Goal: Task Accomplishment & Management: Complete application form

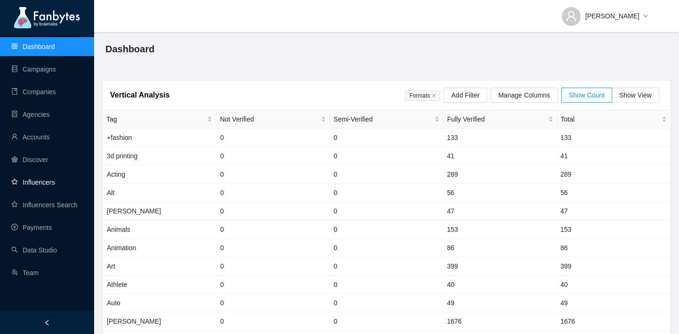
click at [55, 186] on link "Influencers" at bounding box center [32, 182] width 43 height 8
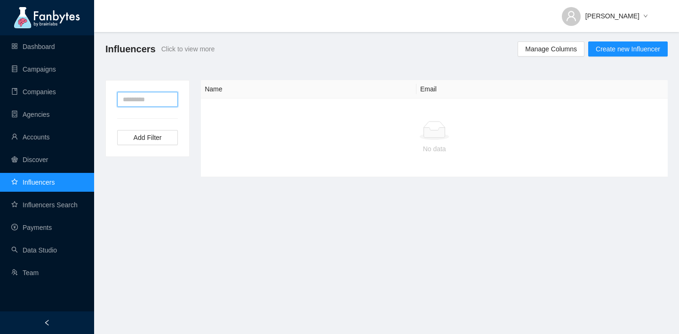
click at [163, 100] on input "text" at bounding box center [147, 99] width 61 height 15
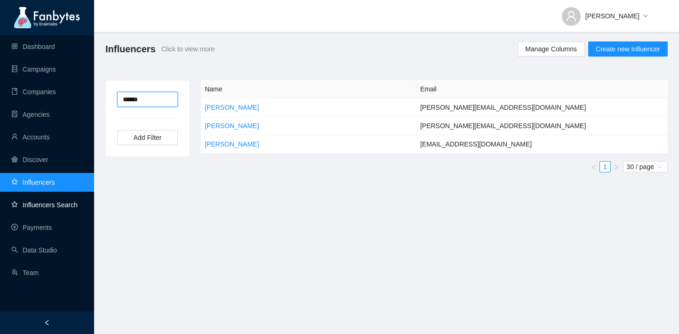
type input "******"
click at [57, 206] on link "Influencers Search" at bounding box center [44, 205] width 66 height 8
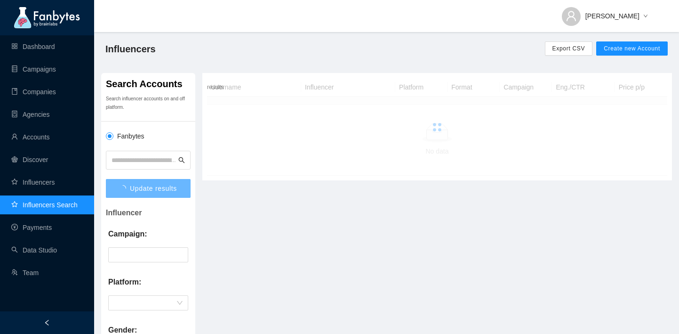
click at [143, 159] on input "text" at bounding box center [144, 160] width 65 height 14
type input "******"
click at [106, 179] on button "Update results" at bounding box center [148, 188] width 85 height 19
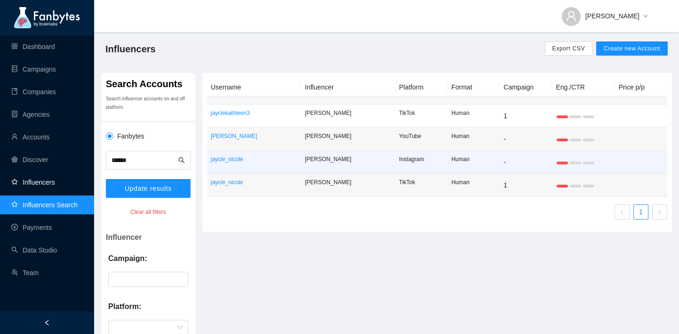
click at [52, 178] on link "Influencers" at bounding box center [32, 182] width 43 height 8
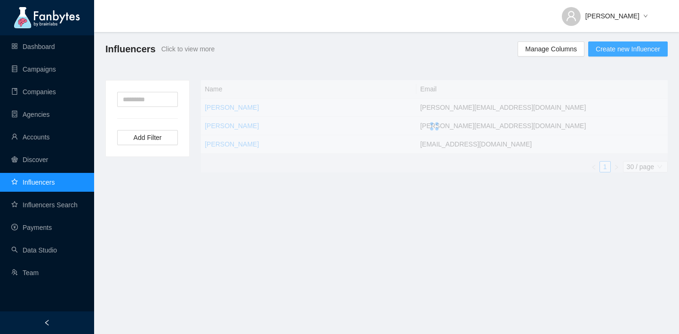
click at [628, 52] on span "Create new Influencer" at bounding box center [628, 49] width 64 height 10
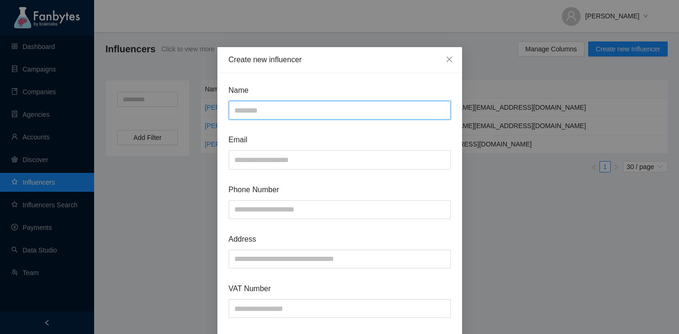
click at [396, 108] on input "text" at bounding box center [340, 110] width 222 height 19
type input "******"
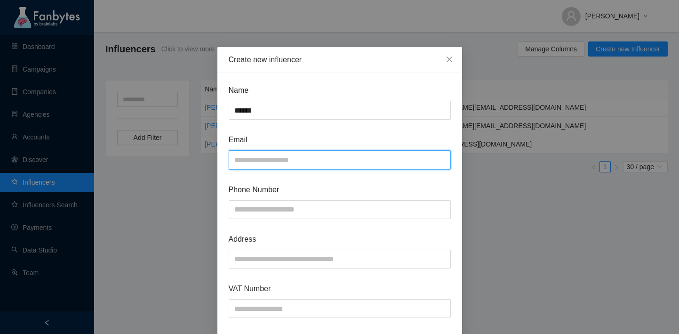
click at [345, 162] on input "text" at bounding box center [340, 159] width 222 height 19
paste input "**********"
type input "**********"
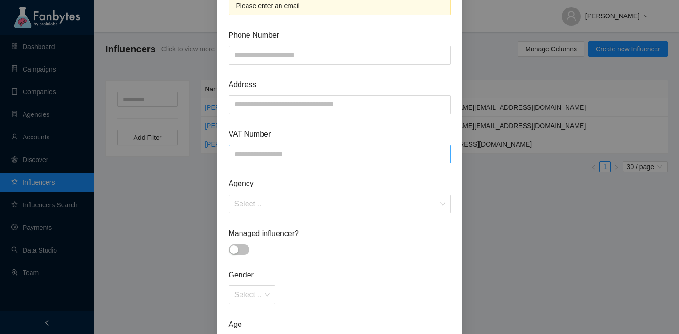
paste input "**********"
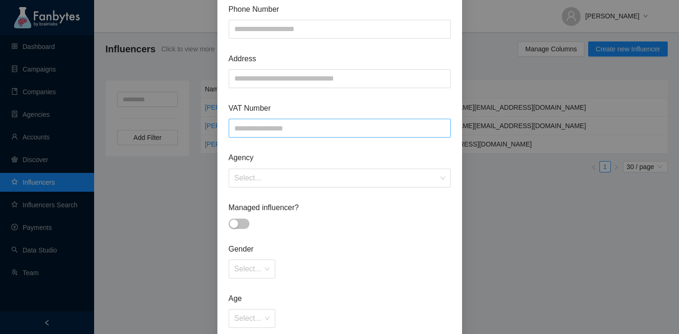
scroll to position [155, 0]
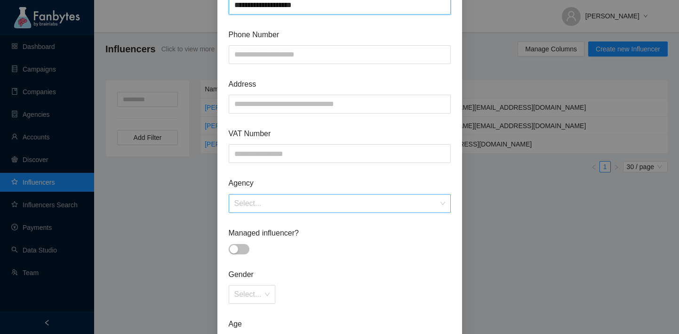
type input "**********"
click at [272, 198] on input "search" at bounding box center [336, 203] width 204 height 18
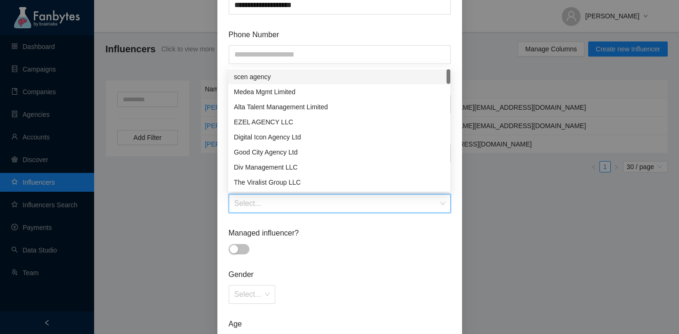
click at [329, 217] on form "**********" at bounding box center [340, 213] width 222 height 569
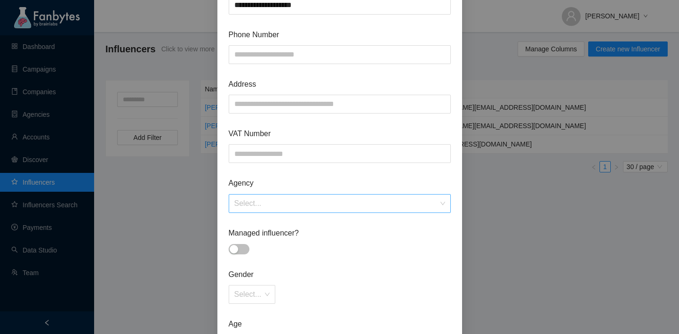
click at [297, 209] on input "search" at bounding box center [336, 203] width 204 height 18
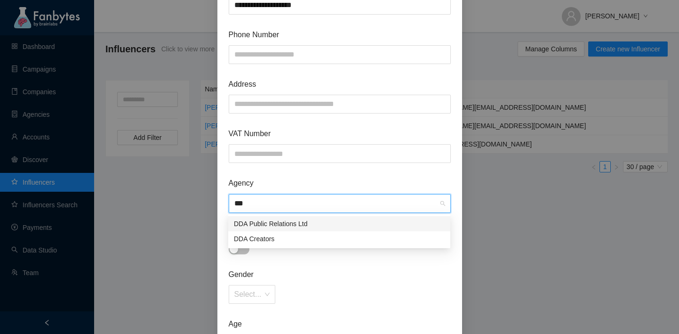
type input "***"
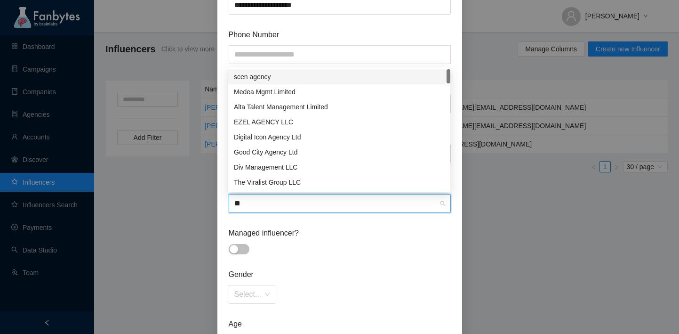
type input "***"
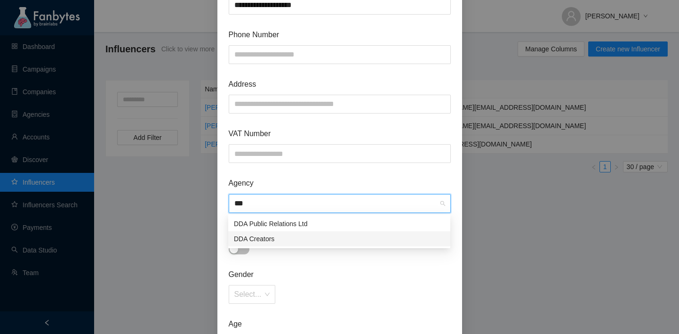
click at [300, 238] on div "DDA Creators" at bounding box center [339, 238] width 211 height 10
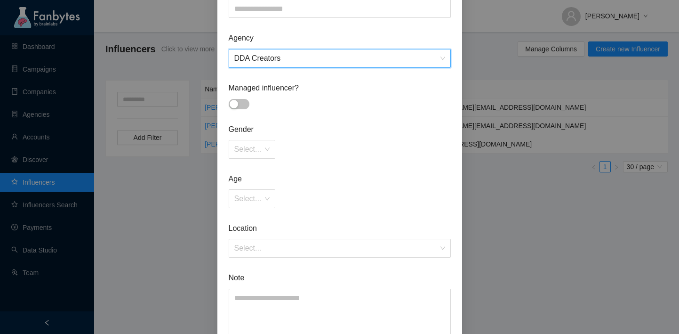
scroll to position [312, 0]
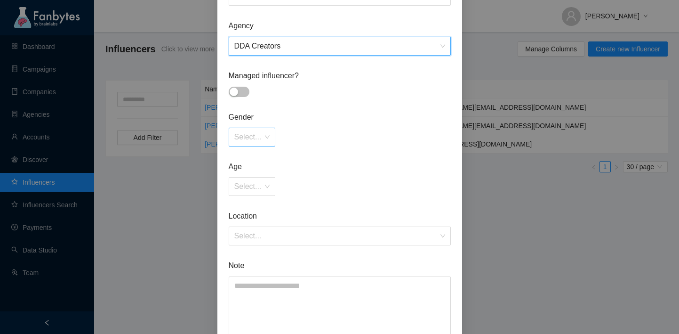
click at [255, 132] on input "search" at bounding box center [248, 137] width 29 height 18
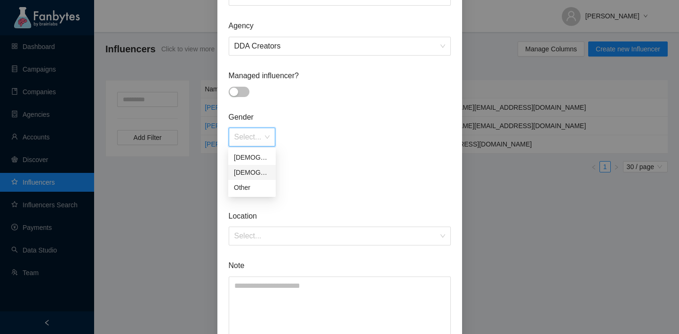
click at [256, 169] on div "[DEMOGRAPHIC_DATA]" at bounding box center [252, 172] width 36 height 10
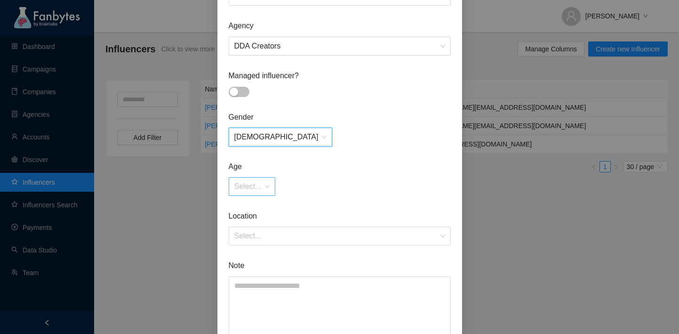
click at [254, 192] on input "search" at bounding box center [248, 186] width 29 height 18
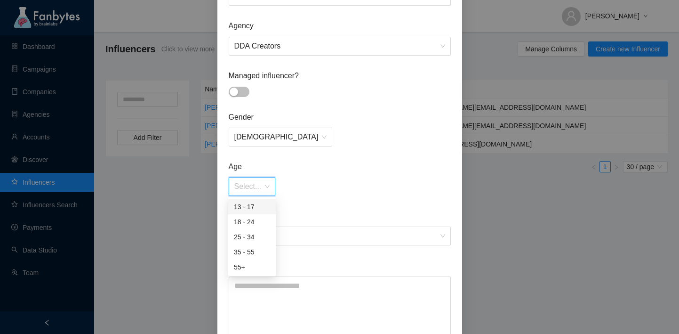
click at [302, 177] on div "Select..." at bounding box center [340, 186] width 222 height 19
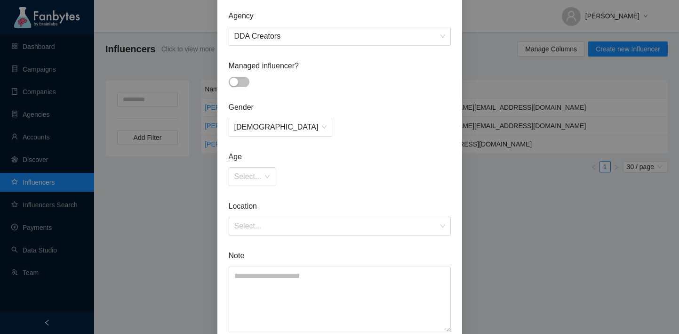
scroll to position [339, 0]
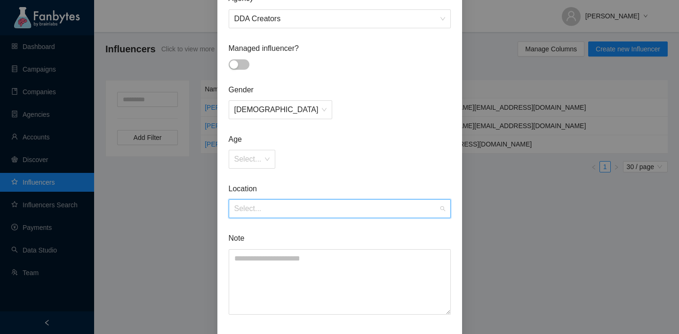
click at [294, 211] on input "search" at bounding box center [336, 209] width 204 height 18
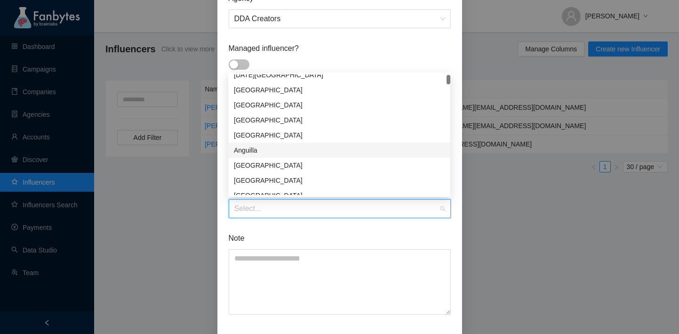
scroll to position [8, 0]
type input "**********"
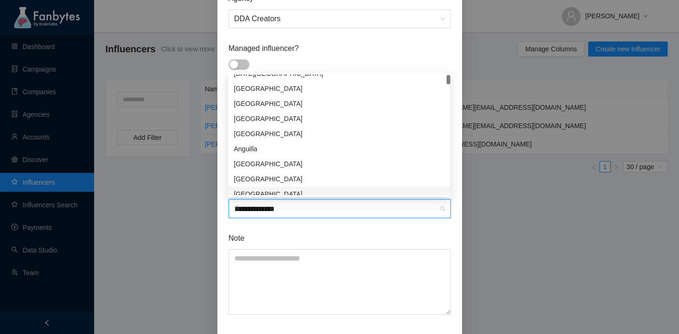
type input "**********"
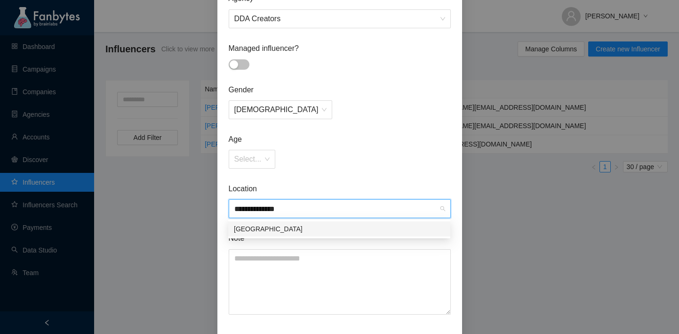
scroll to position [0, 0]
click at [307, 224] on div "[GEOGRAPHIC_DATA]" at bounding box center [339, 229] width 211 height 10
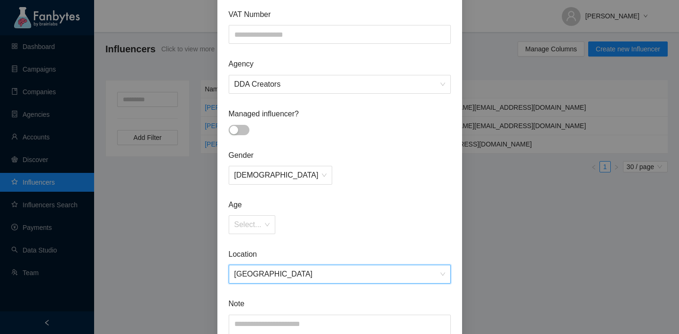
scroll to position [382, 0]
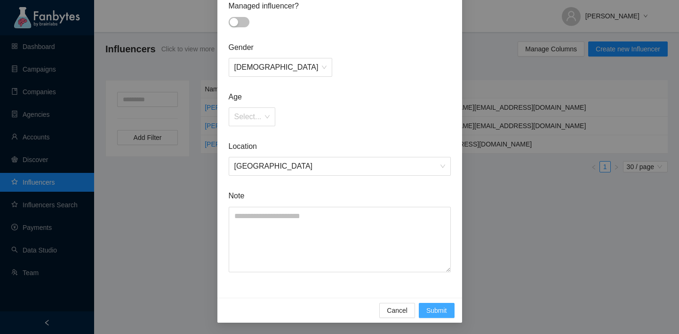
click at [434, 304] on button "Submit" at bounding box center [437, 310] width 36 height 15
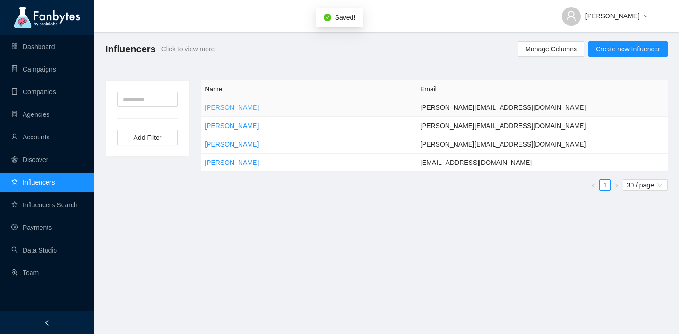
click at [216, 104] on link "[PERSON_NAME]" at bounding box center [232, 108] width 54 height 8
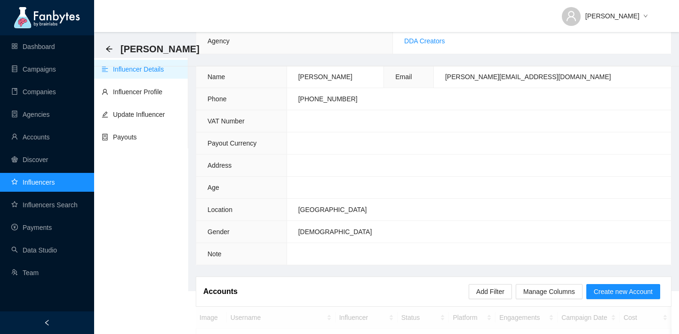
scroll to position [127, 0]
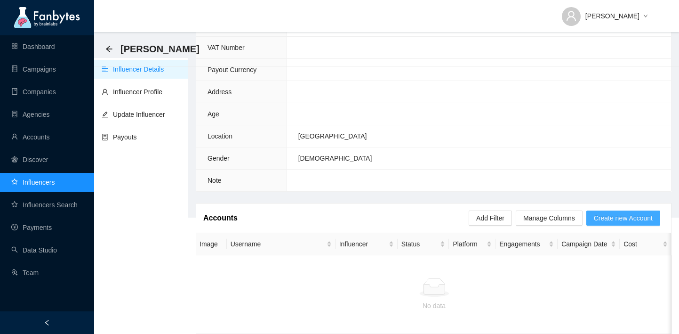
click at [643, 213] on span "Create new Account" at bounding box center [623, 218] width 59 height 10
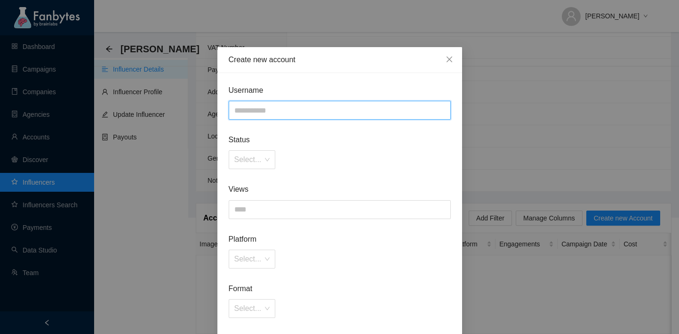
click at [352, 113] on input "text" at bounding box center [340, 110] width 222 height 19
type input "**********"
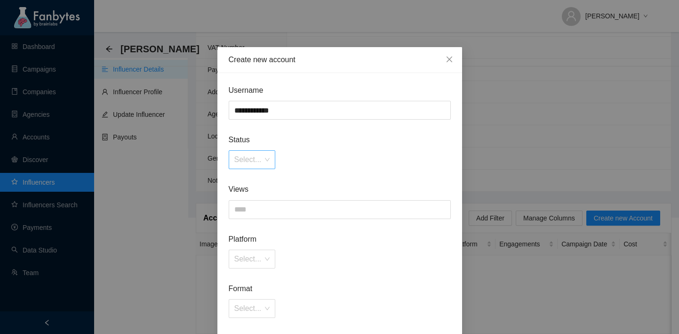
click at [252, 151] on input "search" at bounding box center [248, 160] width 29 height 18
click at [255, 200] on div "Verified" at bounding box center [252, 205] width 36 height 10
click at [258, 202] on input at bounding box center [339, 209] width 221 height 18
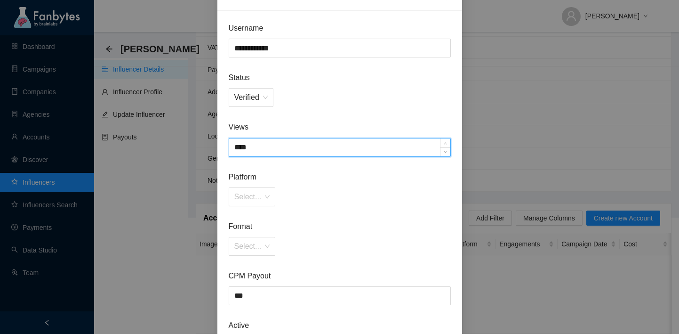
scroll to position [120, 0]
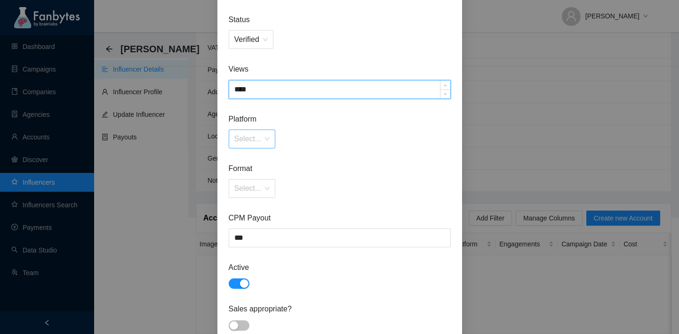
type input "****"
click at [259, 142] on input "search" at bounding box center [248, 139] width 29 height 18
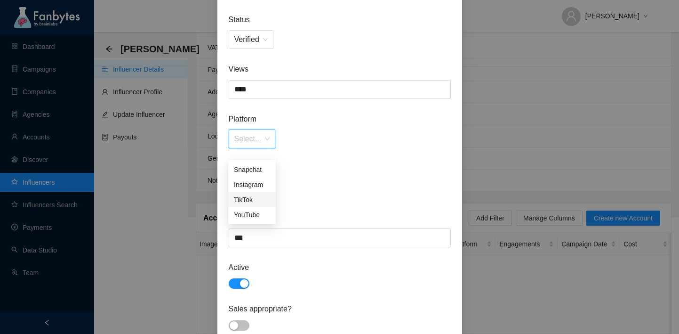
click at [259, 194] on div "TikTok" at bounding box center [252, 199] width 36 height 10
click at [264, 190] on div "Select..." at bounding box center [252, 188] width 47 height 19
click at [258, 229] on div "Human" at bounding box center [252, 234] width 36 height 10
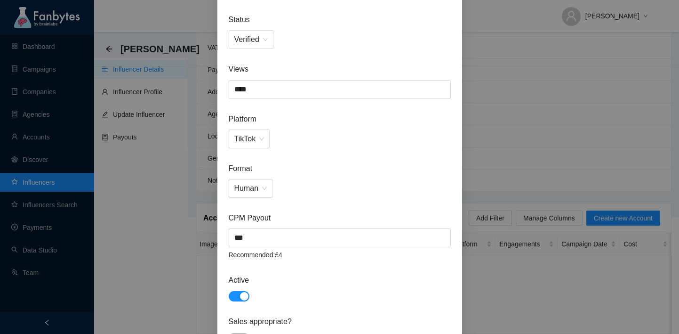
click at [260, 226] on div "CPM Payout *** Recommended: £4" at bounding box center [340, 236] width 222 height 48
click at [262, 233] on input "***" at bounding box center [339, 238] width 221 height 18
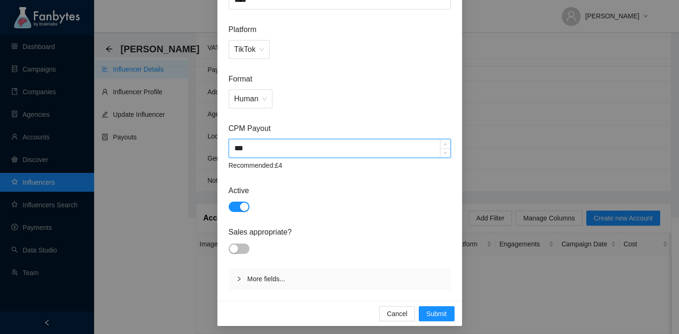
scroll to position [213, 0]
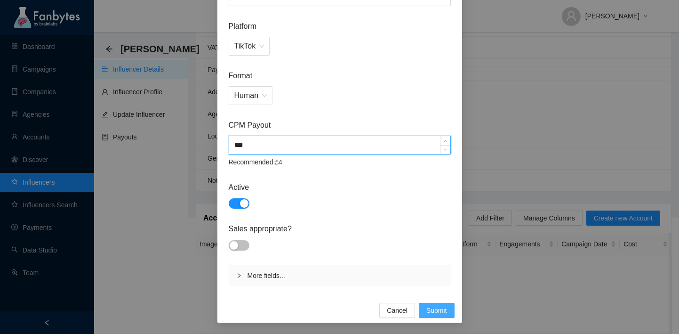
type input "***"
click at [440, 307] on span "Submit" at bounding box center [436, 310] width 21 height 10
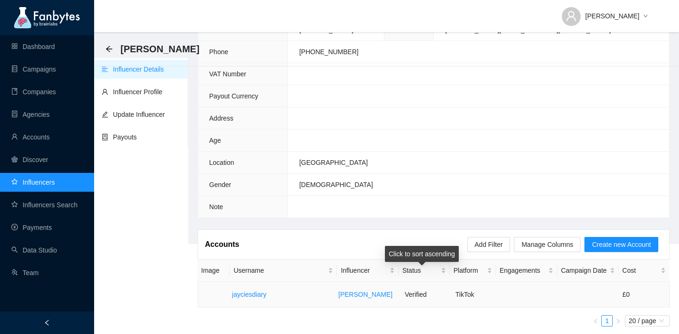
scroll to position [107, 0]
click at [56, 73] on link "Campaigns" at bounding box center [33, 69] width 45 height 8
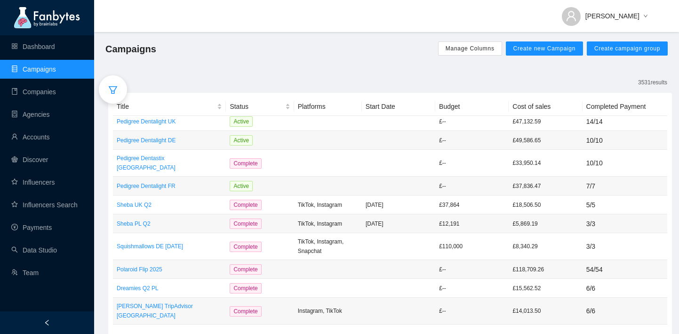
scroll to position [344, 0]
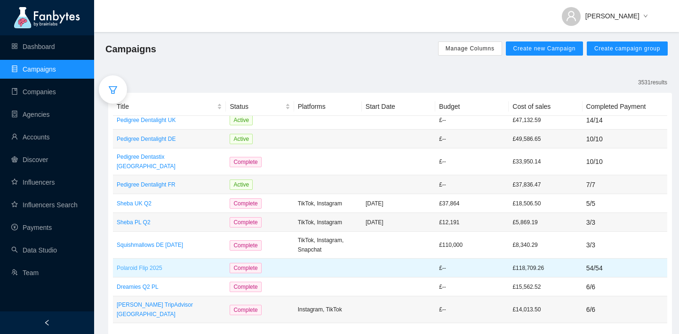
click at [138, 263] on p "Polaroid Flip 2025" at bounding box center [169, 267] width 105 height 9
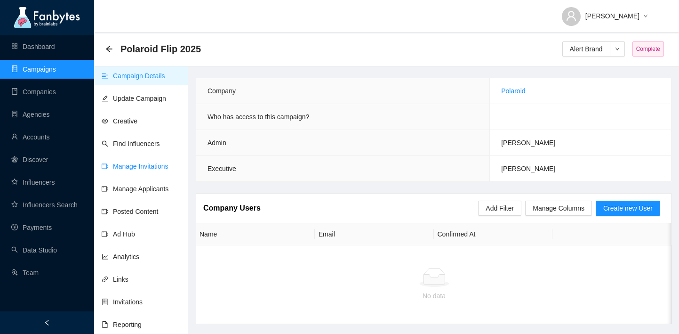
click at [154, 164] on link "Manage Invitations" at bounding box center [135, 166] width 67 height 8
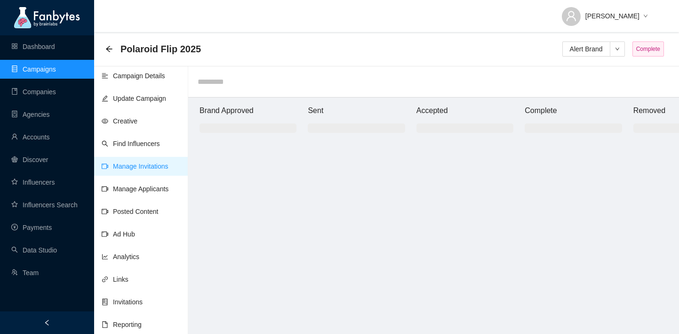
scroll to position [9, 0]
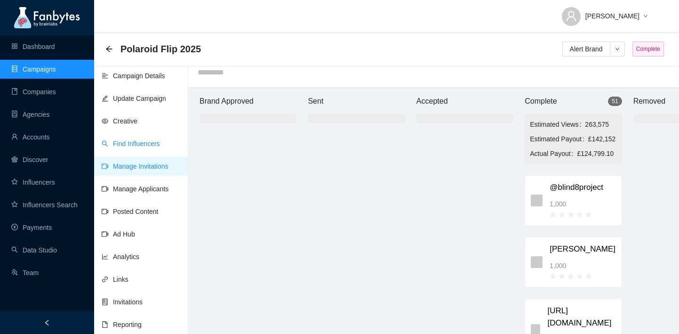
click at [142, 146] on link "Find Influencers" at bounding box center [131, 144] width 58 height 8
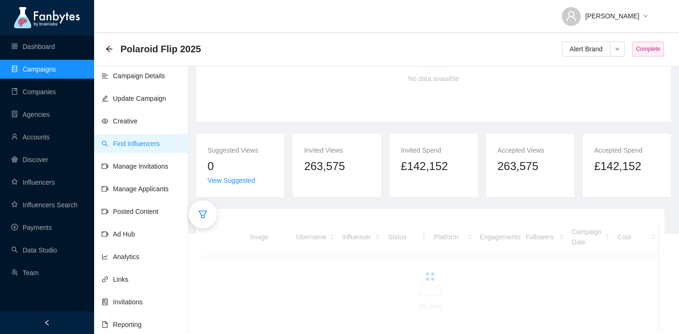
scroll to position [108, 0]
click at [202, 210] on icon "filter" at bounding box center [203, 213] width 8 height 8
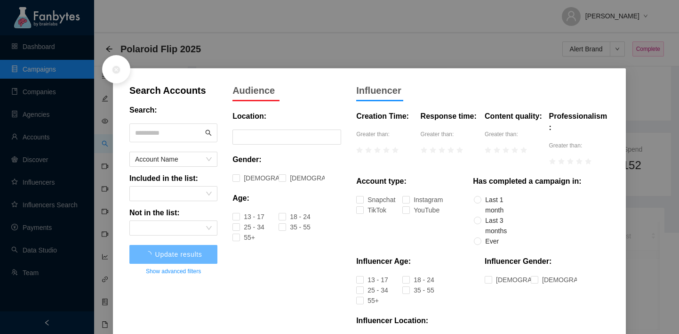
scroll to position [89, 0]
click at [184, 128] on input "text" at bounding box center [169, 133] width 68 height 14
type input "******"
click at [129, 245] on button "Update results" at bounding box center [173, 254] width 88 height 19
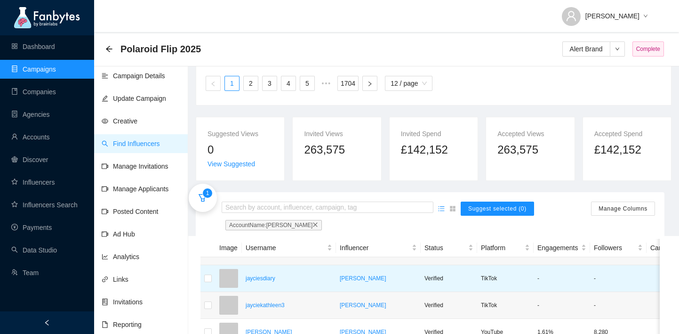
scroll to position [108, 0]
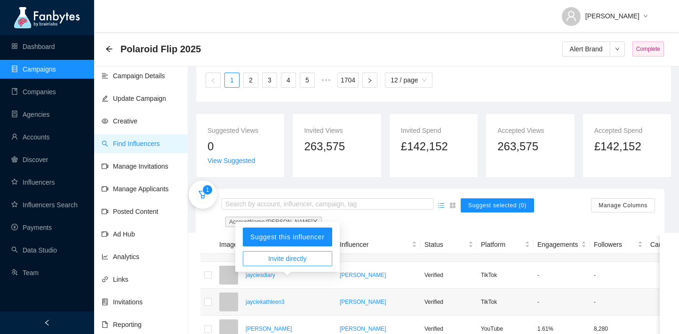
click at [266, 261] on button "Invite directly" at bounding box center [287, 258] width 89 height 15
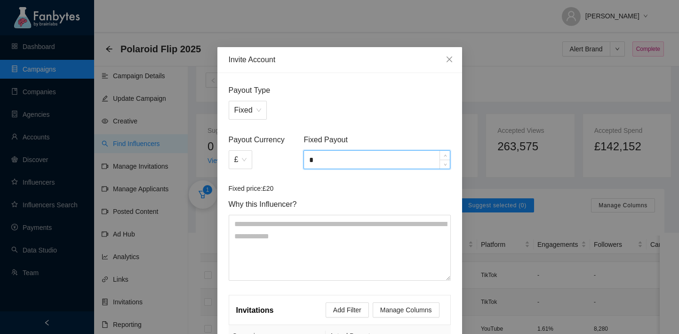
click at [340, 159] on input "*" at bounding box center [377, 160] width 146 height 18
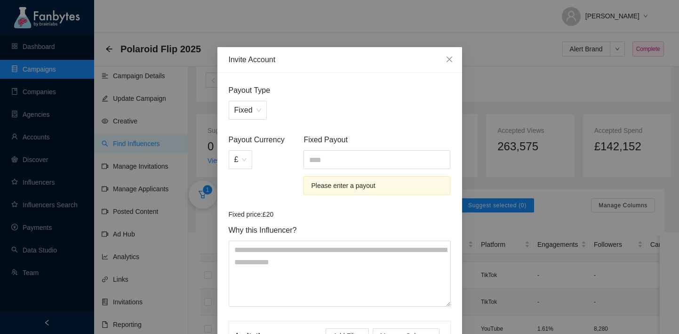
type input "*"
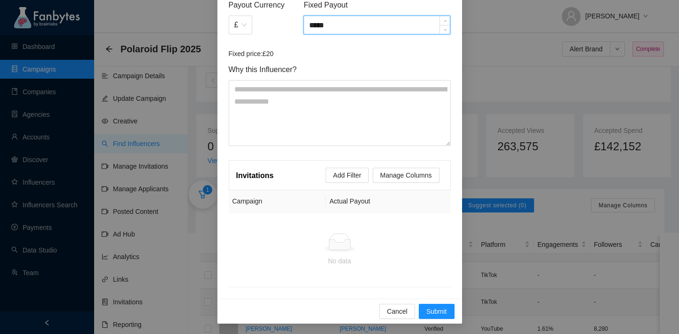
scroll to position [136, 0]
type input "*****"
click at [427, 311] on span "Submit" at bounding box center [436, 310] width 21 height 10
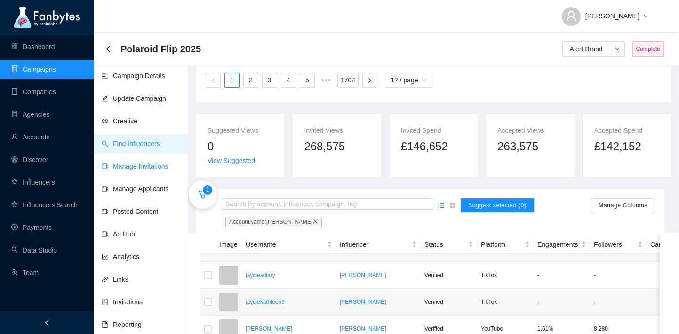
click at [140, 168] on link "Manage Invitations" at bounding box center [135, 166] width 67 height 8
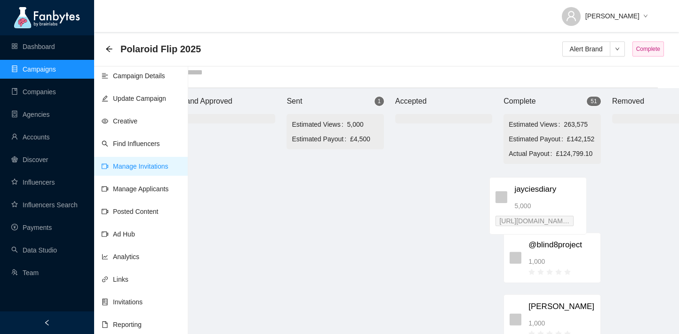
scroll to position [9, 25]
drag, startPoint x: 347, startPoint y: 177, endPoint x: 531, endPoint y: 194, distance: 184.8
click at [531, 194] on div "Brand Approved Sent 1 Estimated Views 5,000 Estimated Payout £4,500 jayciesdiar…" at bounding box center [440, 211] width 565 height 246
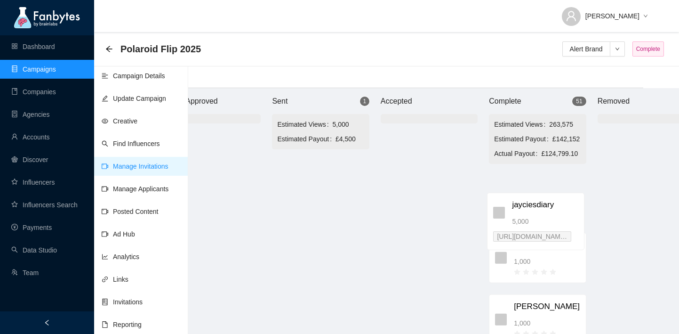
scroll to position [9, 45]
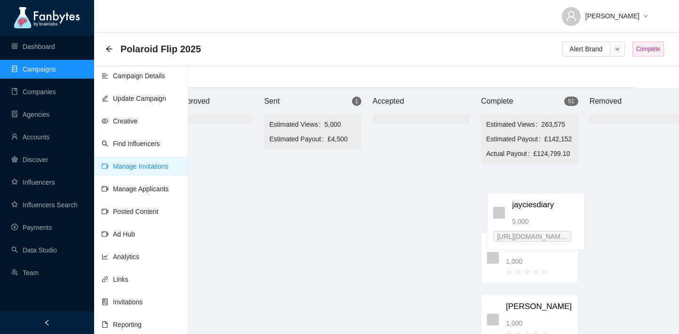
drag, startPoint x: 341, startPoint y: 179, endPoint x: 552, endPoint y: 212, distance: 212.9
click at [552, 212] on div "Brand Approved Sent 1 Estimated Views 5,000 Estimated Payout £4,500 jayciesdiar…" at bounding box center [421, 211] width 565 height 246
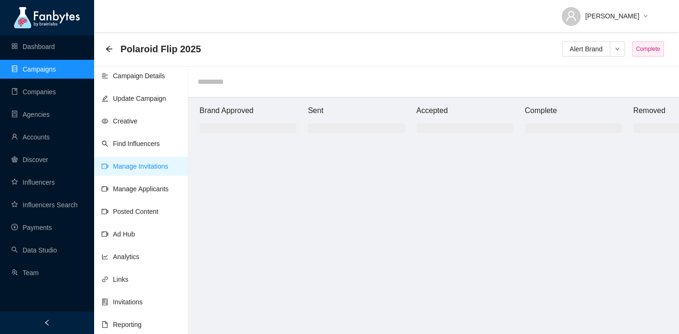
scroll to position [9, 45]
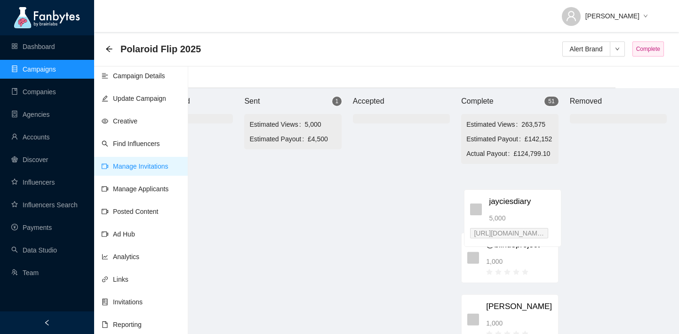
drag, startPoint x: 310, startPoint y: 187, endPoint x: 514, endPoint y: 216, distance: 206.3
click at [514, 216] on div "Brand Approved Sent 1 Estimated Views 5,000 Estimated Payout £4,500 jayciesdiar…" at bounding box center [401, 211] width 565 height 246
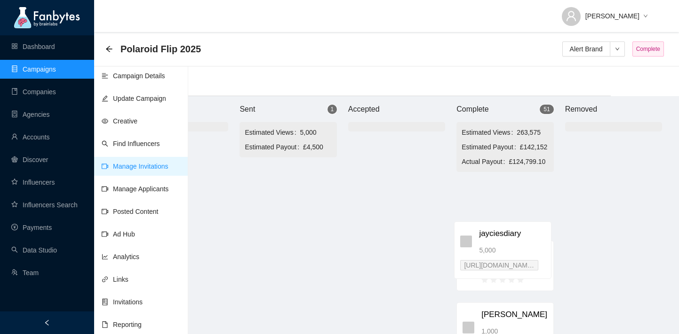
scroll to position [9, 68]
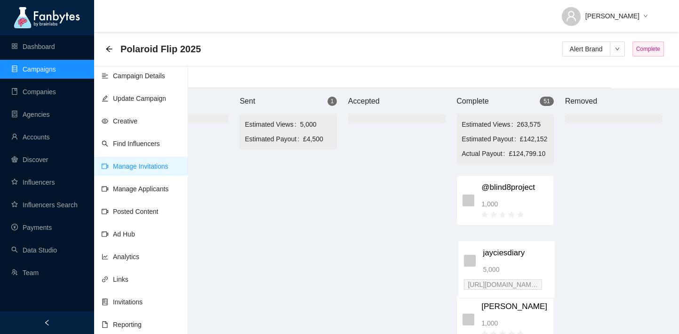
drag, startPoint x: 296, startPoint y: 220, endPoint x: 516, endPoint y: 291, distance: 231.3
click at [516, 291] on div "Brand Approved Sent 1 Estimated Views 5,000 Estimated Payout £4,500 jayciesdiar…" at bounding box center [396, 211] width 565 height 246
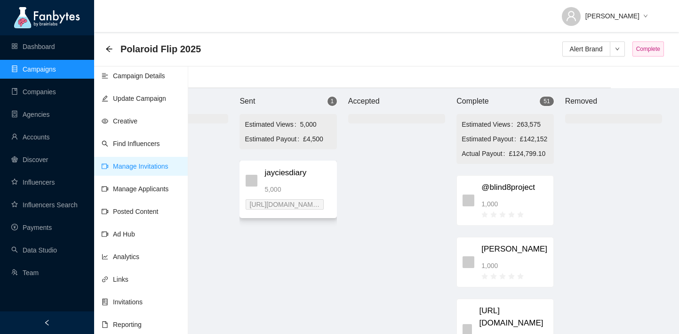
click at [291, 181] on div "jayciesdiary 5,000" at bounding box center [297, 181] width 66 height 28
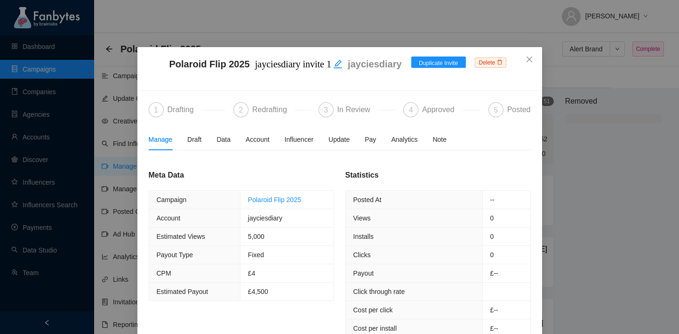
click at [498, 64] on icon "delete" at bounding box center [500, 62] width 6 height 6
click at [495, 104] on button "Yes" at bounding box center [485, 105] width 18 height 11
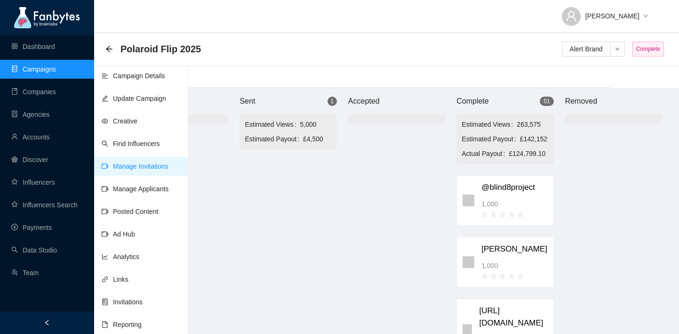
click at [56, 71] on link "Campaigns" at bounding box center [33, 69] width 45 height 8
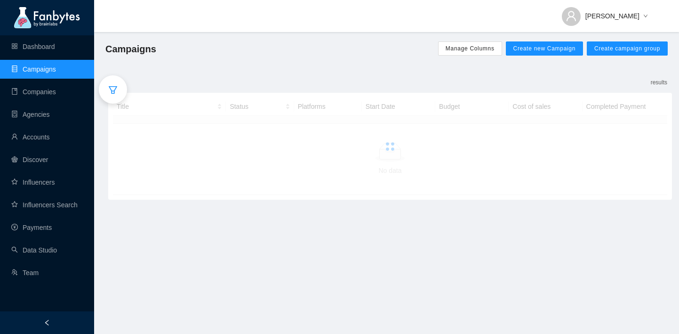
click at [127, 93] on div "Title Status Platforms Start Date Budget Cost of sales Completed Payment No data" at bounding box center [390, 146] width 564 height 107
click at [117, 90] on icon "filter" at bounding box center [112, 89] width 9 height 9
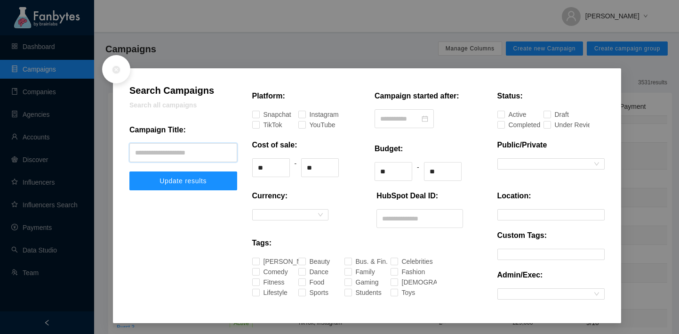
click at [195, 147] on input "text" at bounding box center [183, 152] width 108 height 19
type input "**********"
click at [129, 171] on button "Update results" at bounding box center [183, 180] width 108 height 19
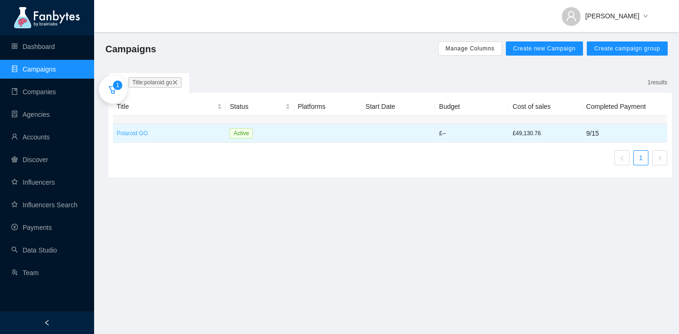
click at [140, 136] on p "Polaroid GO" at bounding box center [169, 132] width 105 height 9
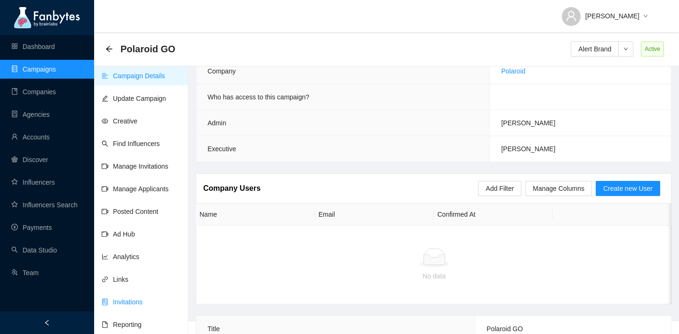
scroll to position [24, 0]
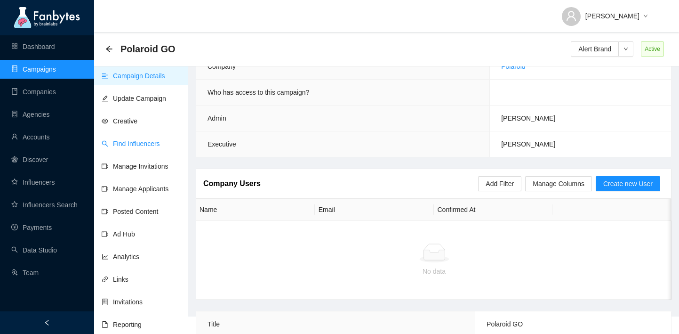
click at [160, 147] on link "Find Influencers" at bounding box center [131, 144] width 58 height 8
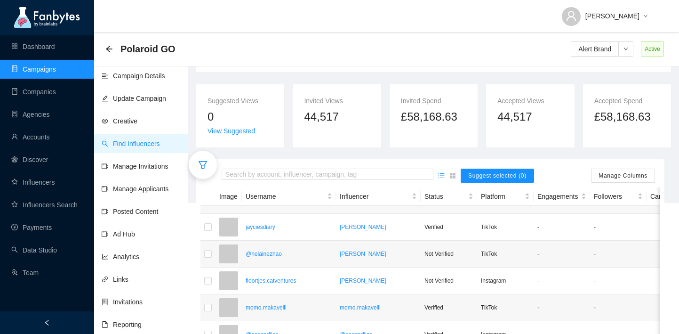
scroll to position [148, 0]
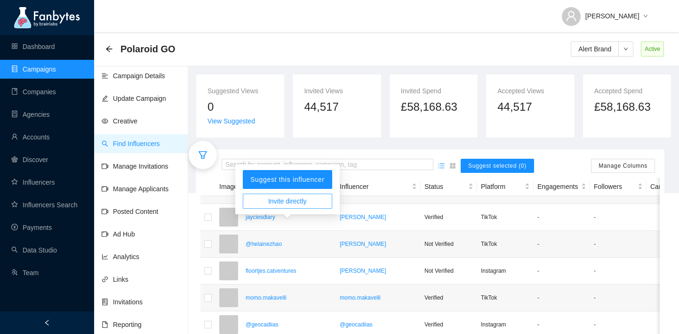
click at [272, 201] on span "Invite directly" at bounding box center [287, 201] width 39 height 10
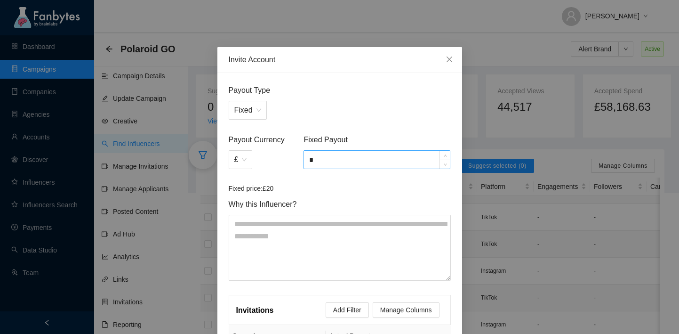
click at [352, 168] on input "*" at bounding box center [377, 160] width 146 height 18
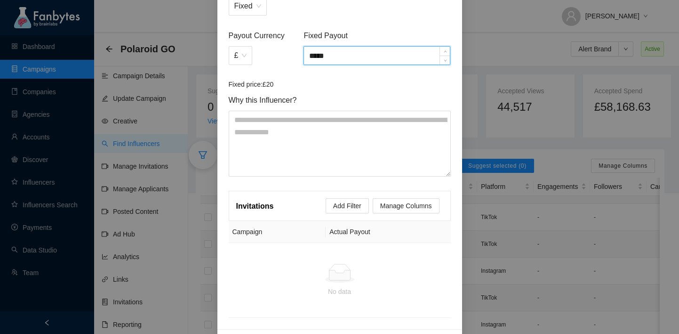
scroll to position [136, 0]
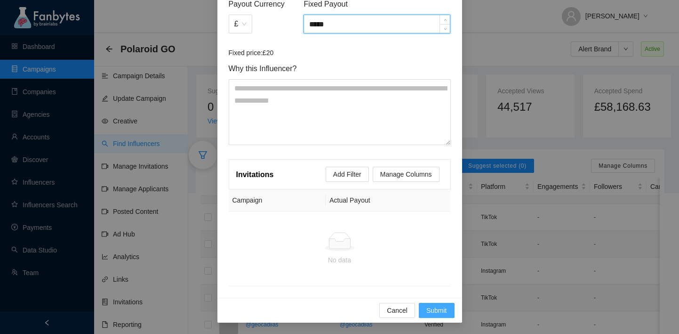
type input "*****"
click at [426, 311] on span "Submit" at bounding box center [436, 310] width 21 height 10
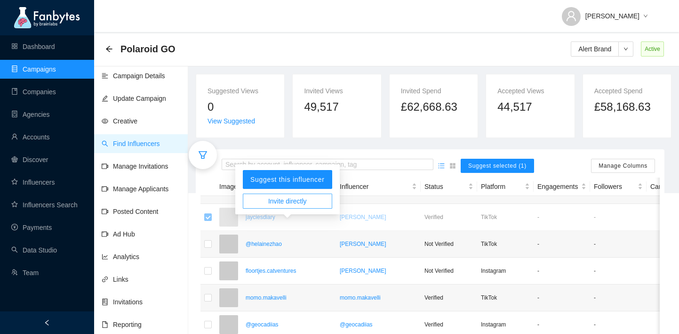
click at [272, 200] on span "Invite directly" at bounding box center [287, 201] width 39 height 10
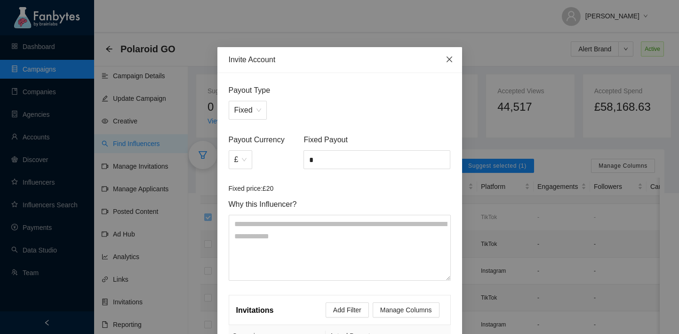
click at [450, 62] on icon "close" at bounding box center [450, 60] width 8 height 8
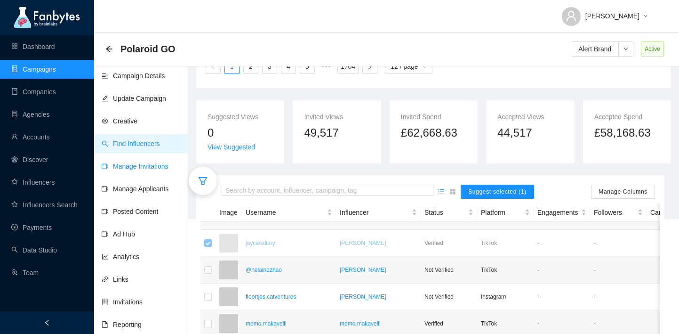
click at [134, 168] on link "Manage Invitations" at bounding box center [135, 166] width 67 height 8
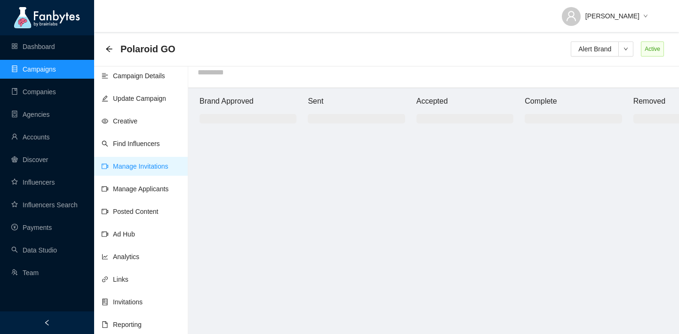
scroll to position [9, 0]
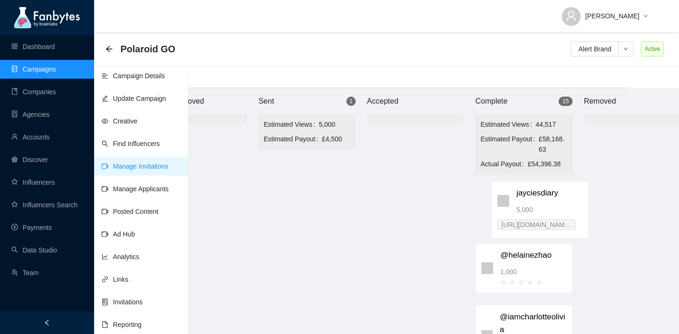
drag, startPoint x: 377, startPoint y: 185, endPoint x: 564, endPoint y: 206, distance: 187.9
click at [564, 206] on div "Brand Approved Sent 1 Estimated Views 5,000 Estimated Payout £4,500 jayciesdiar…" at bounding box center [415, 211] width 565 height 246
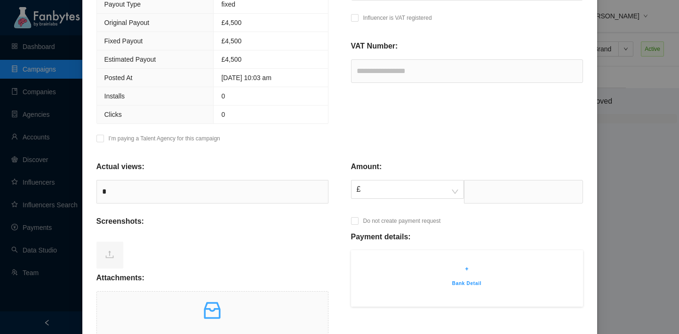
scroll to position [237, 0]
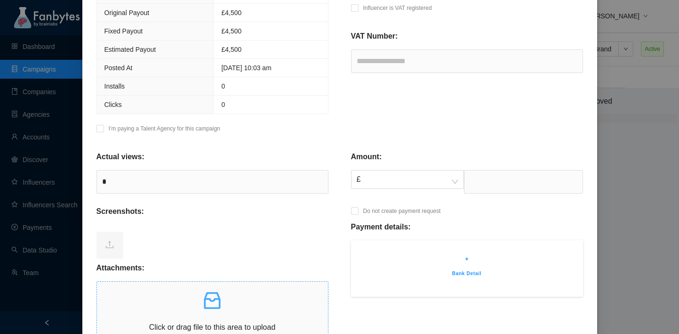
click at [218, 305] on icon "inbox" at bounding box center [212, 300] width 23 height 23
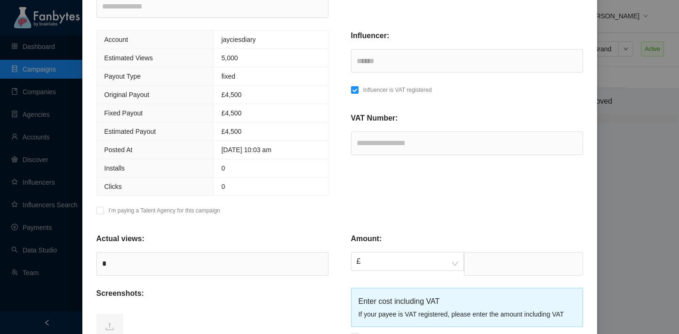
scroll to position [169, 0]
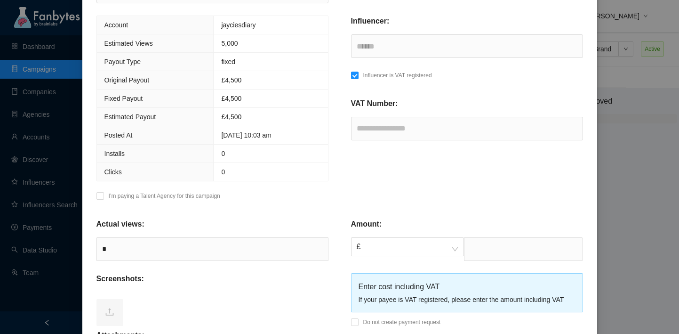
click at [204, 196] on p "I’m paying a Talent Agency for this campaign" at bounding box center [165, 195] width 112 height 9
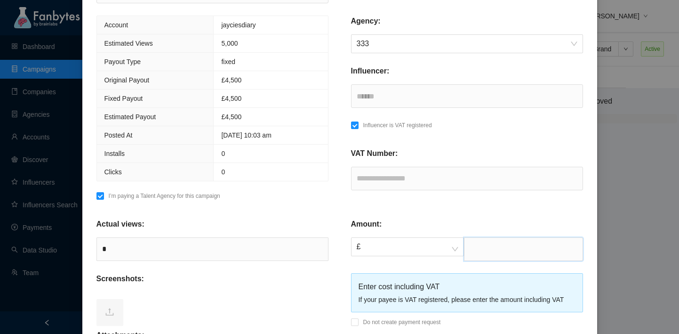
click at [493, 248] on input "text" at bounding box center [523, 249] width 119 height 24
type input "****"
click at [474, 230] on div "Amount:" at bounding box center [467, 227] width 232 height 19
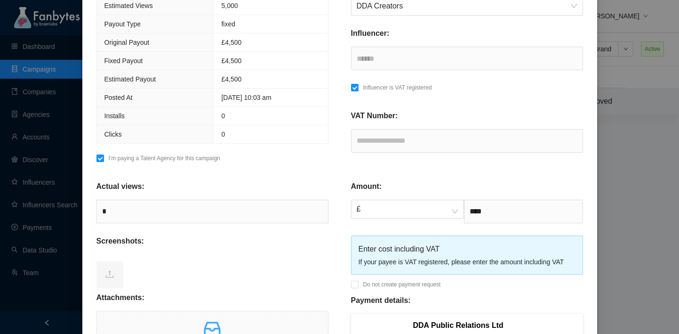
scroll to position [226, 0]
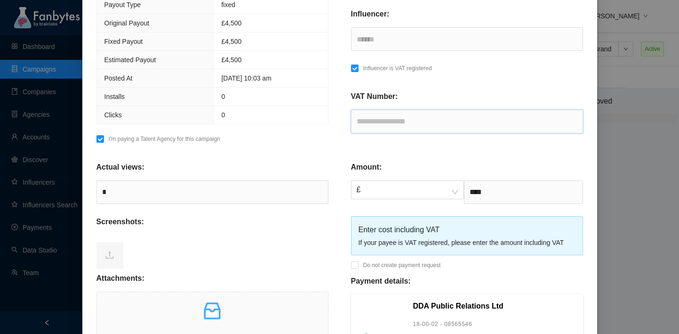
click at [414, 122] on input "text" at bounding box center [467, 122] width 232 height 24
paste input "*********"
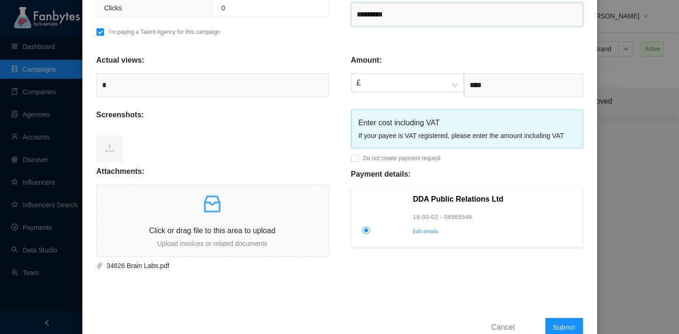
scroll to position [359, 0]
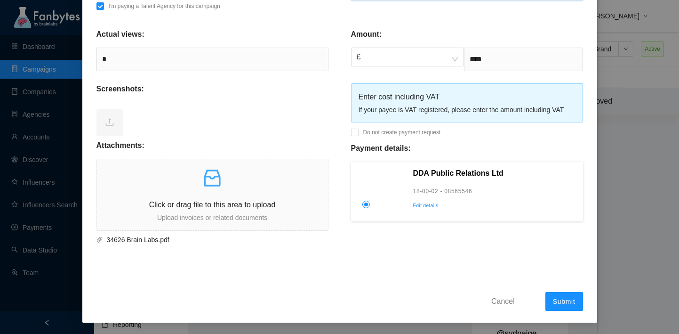
type input "*********"
click at [565, 297] on span "Submit" at bounding box center [564, 301] width 23 height 8
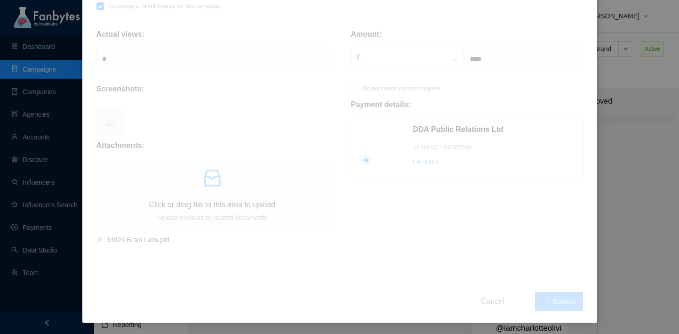
scroll to position [341, 0]
